Goal: Share content

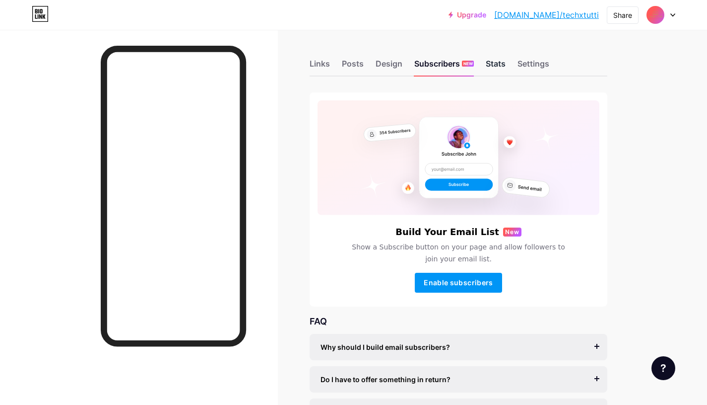
click at [487, 65] on div "Stats" at bounding box center [496, 67] width 20 height 18
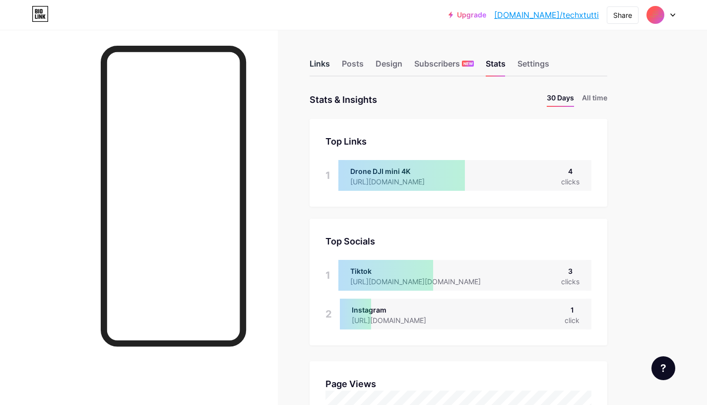
click at [324, 60] on div "Links" at bounding box center [320, 67] width 20 height 18
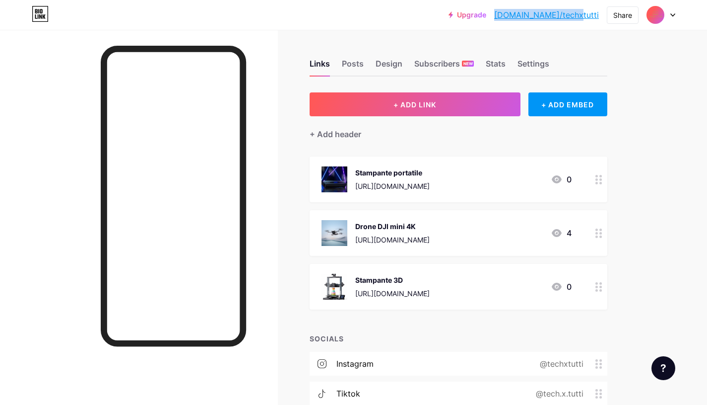
drag, startPoint x: 602, startPoint y: 17, endPoint x: 535, endPoint y: 14, distance: 66.6
click at [535, 14] on div "Upgrade [DOMAIN_NAME]/techxt... [DOMAIN_NAME]/techxtutti Share Switch accounts …" at bounding box center [562, 15] width 227 height 18
copy link "[DOMAIN_NAME]/techxtutti"
